Goal: Task Accomplishment & Management: Use online tool/utility

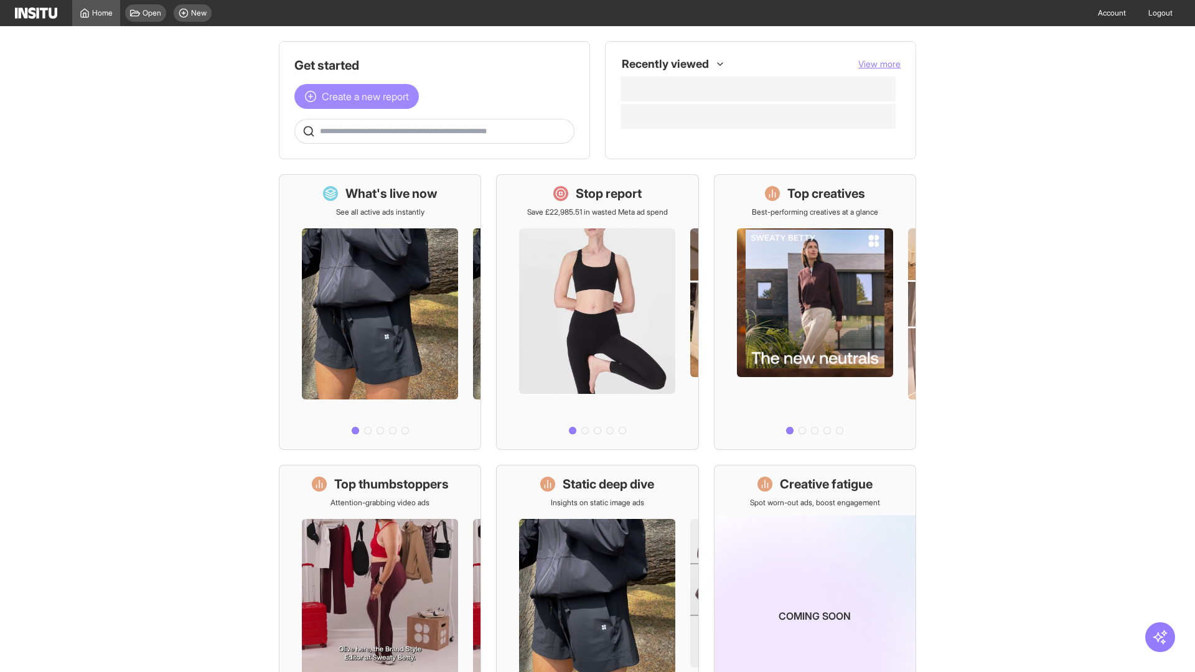
click at [360, 96] on span "Create a new report" at bounding box center [365, 96] width 87 height 15
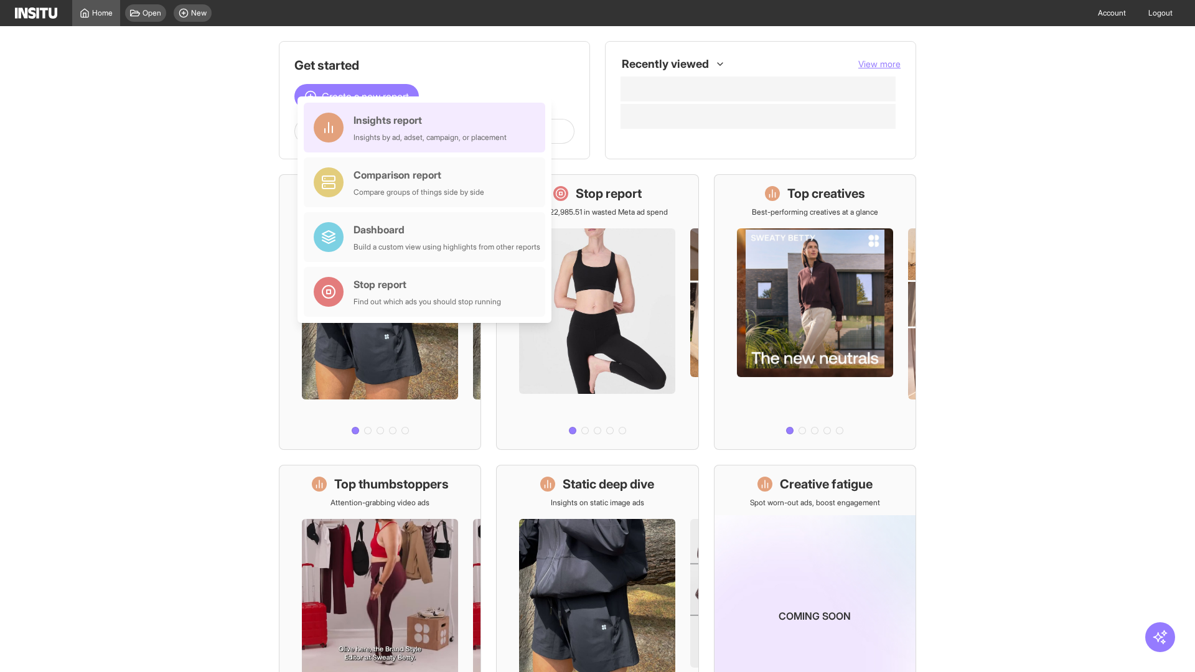
click at [428, 128] on div "Insights report Insights by ad, adset, campaign, or placement" at bounding box center [430, 128] width 153 height 30
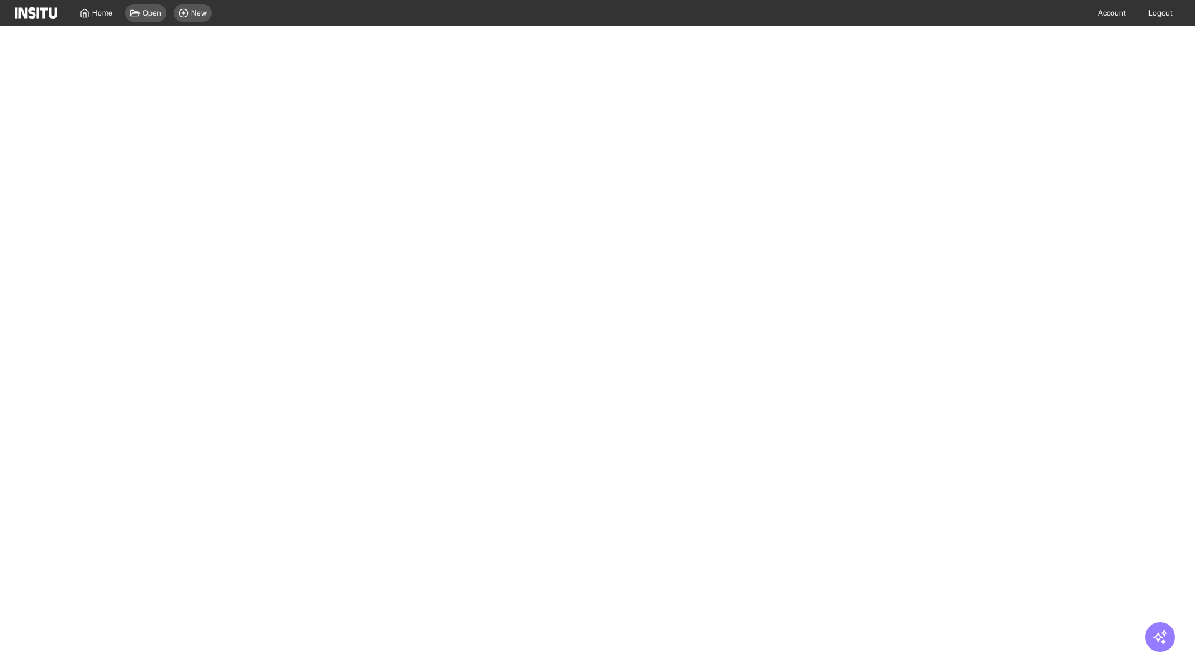
select select "**"
